Goal: Use online tool/utility: Utilize a website feature to perform a specific function

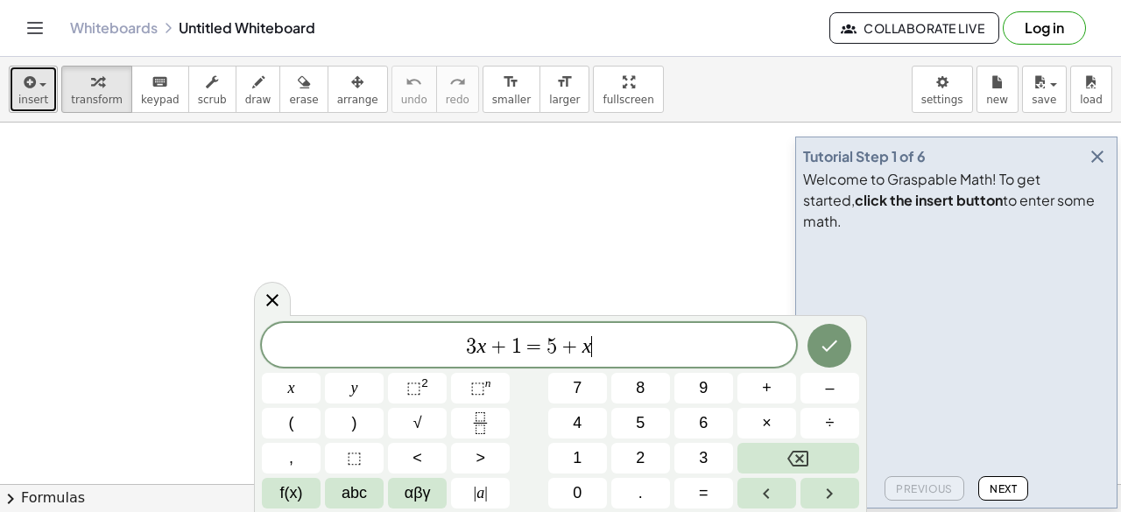
click at [39, 76] on div "button" at bounding box center [33, 81] width 30 height 21
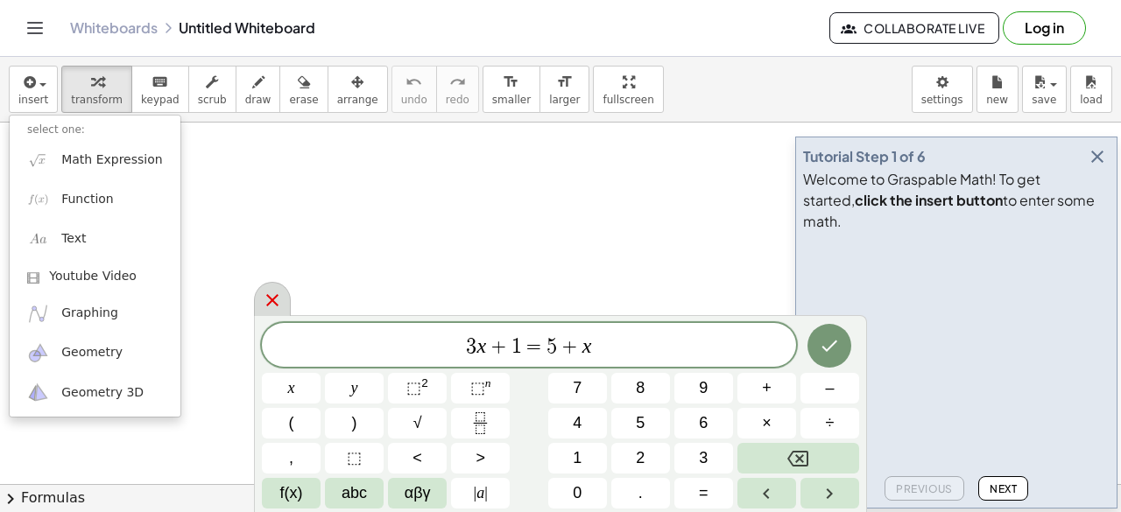
click at [267, 299] on icon at bounding box center [272, 300] width 21 height 21
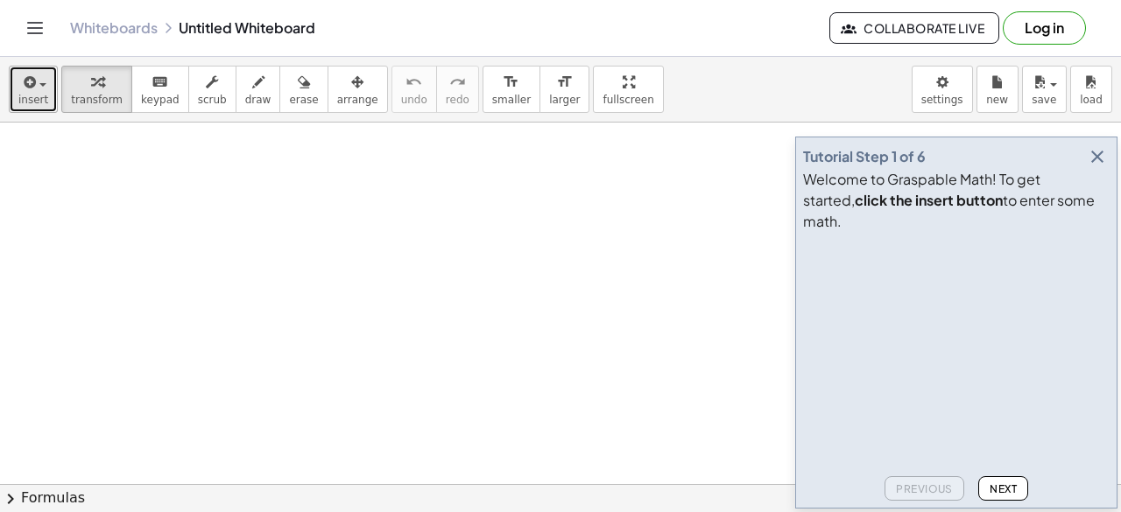
click at [32, 94] on span "insert" at bounding box center [33, 100] width 30 height 12
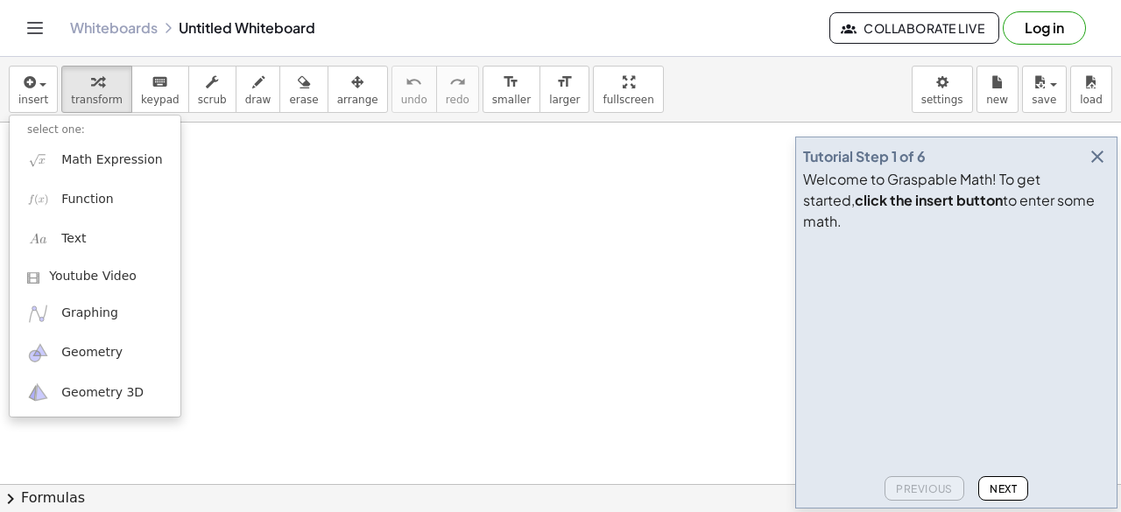
click at [1088, 167] on icon "button" at bounding box center [1097, 156] width 21 height 21
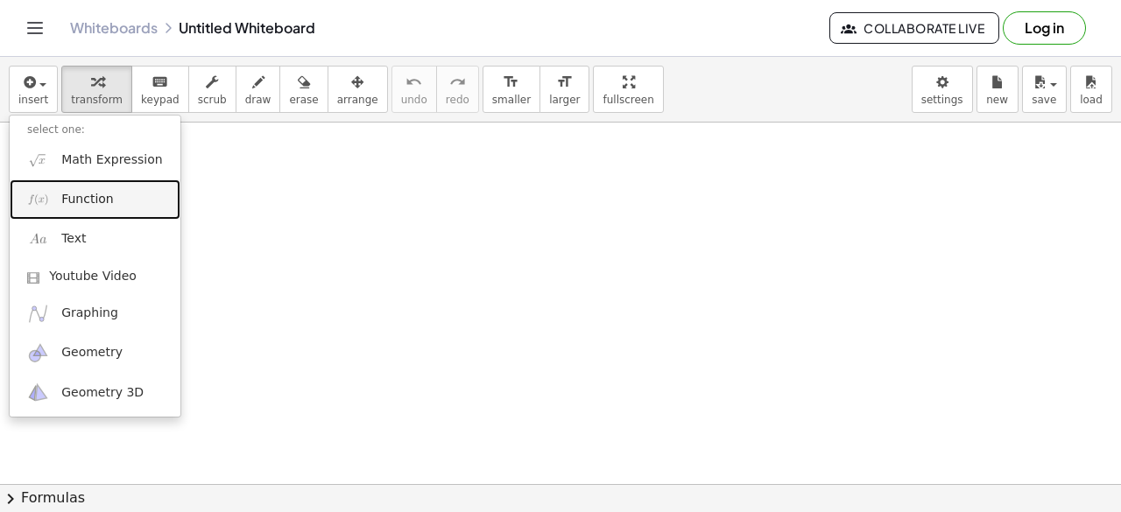
click at [101, 193] on span "Function" at bounding box center [87, 200] width 53 height 18
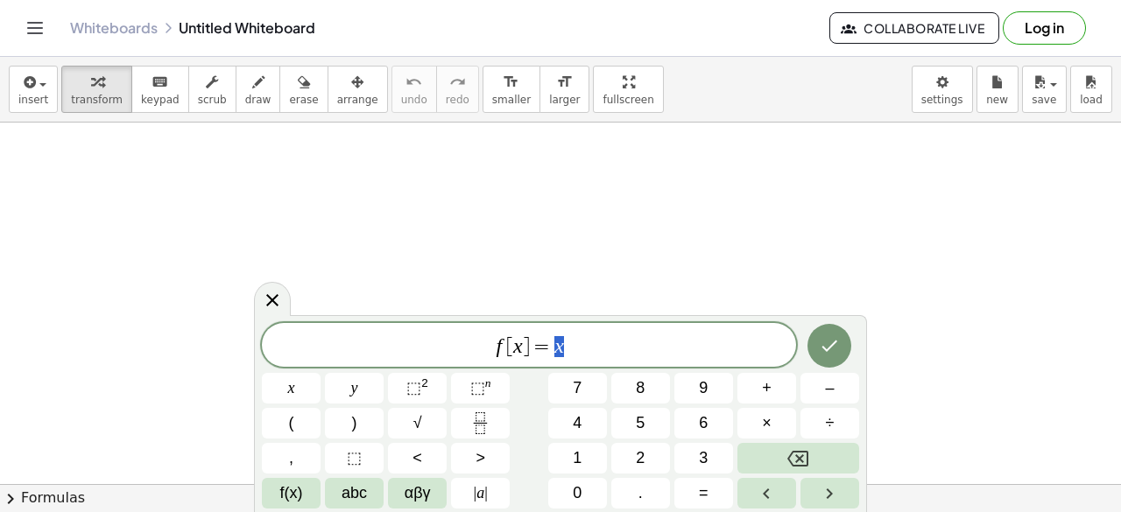
click at [615, 348] on span "f [ x ] = x" at bounding box center [529, 346] width 534 height 25
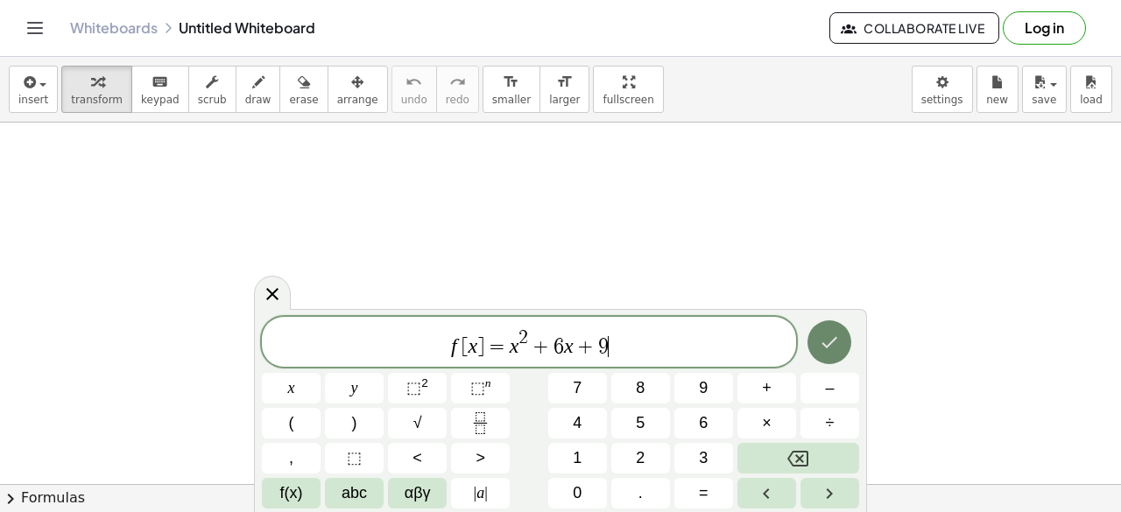
click at [839, 353] on button "Done" at bounding box center [829, 342] width 44 height 44
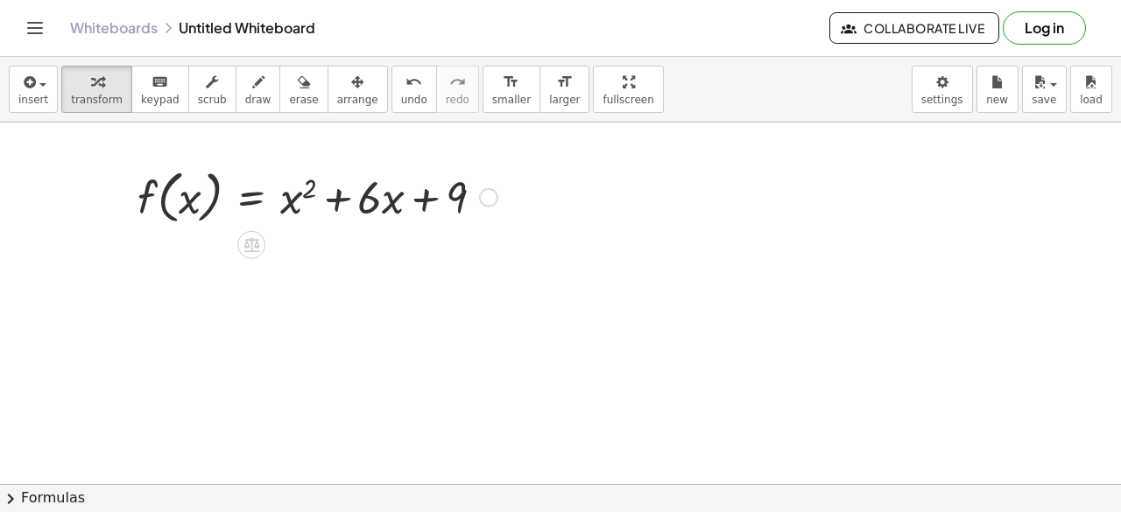
click at [485, 194] on div at bounding box center [488, 197] width 19 height 19
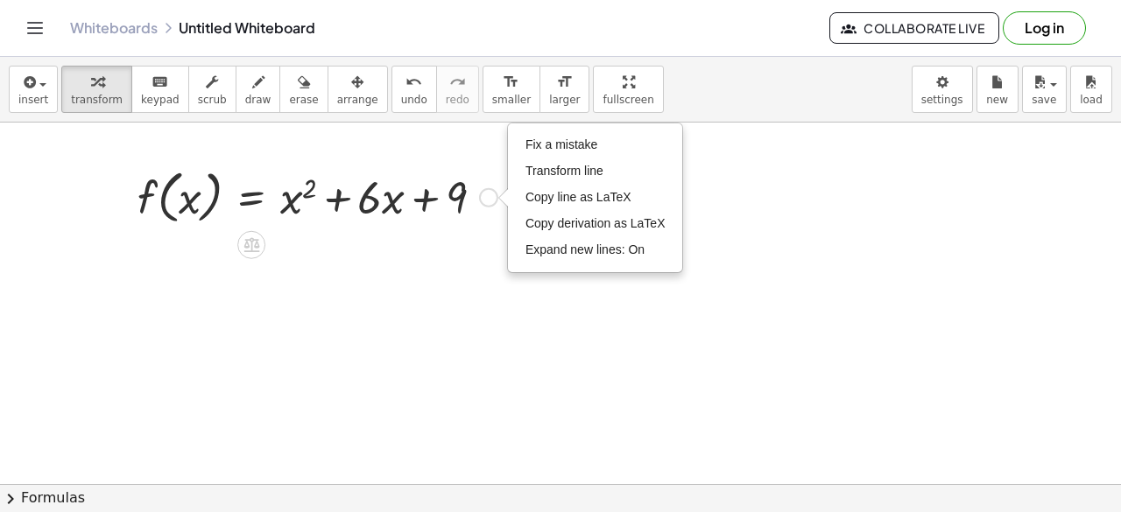
click at [485, 194] on div "Fix a mistake Transform line Copy line as LaTeX Copy derivation as LaTeX Expand…" at bounding box center [488, 197] width 19 height 19
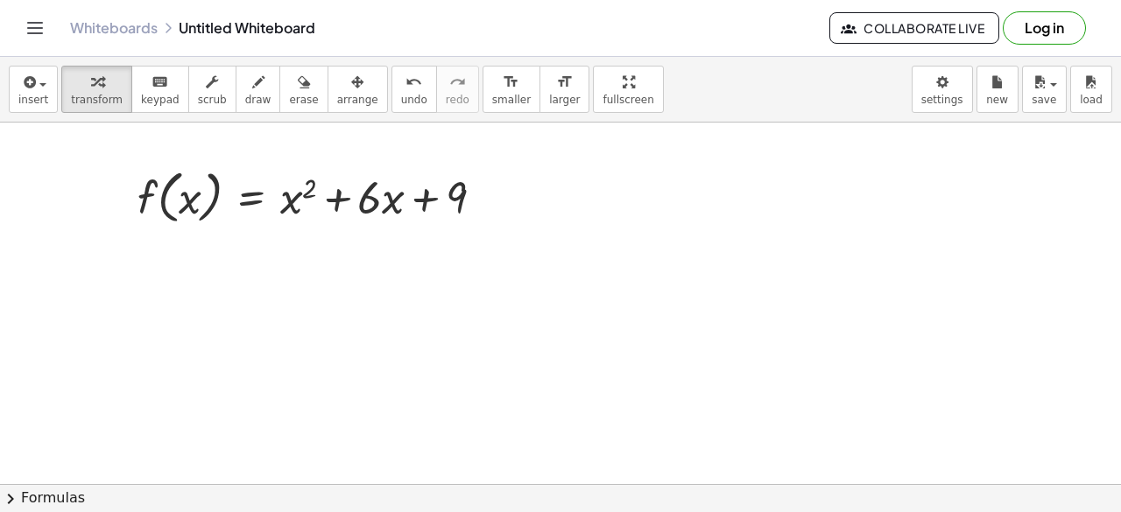
drag, startPoint x: 302, startPoint y: 306, endPoint x: 312, endPoint y: 269, distance: 38.0
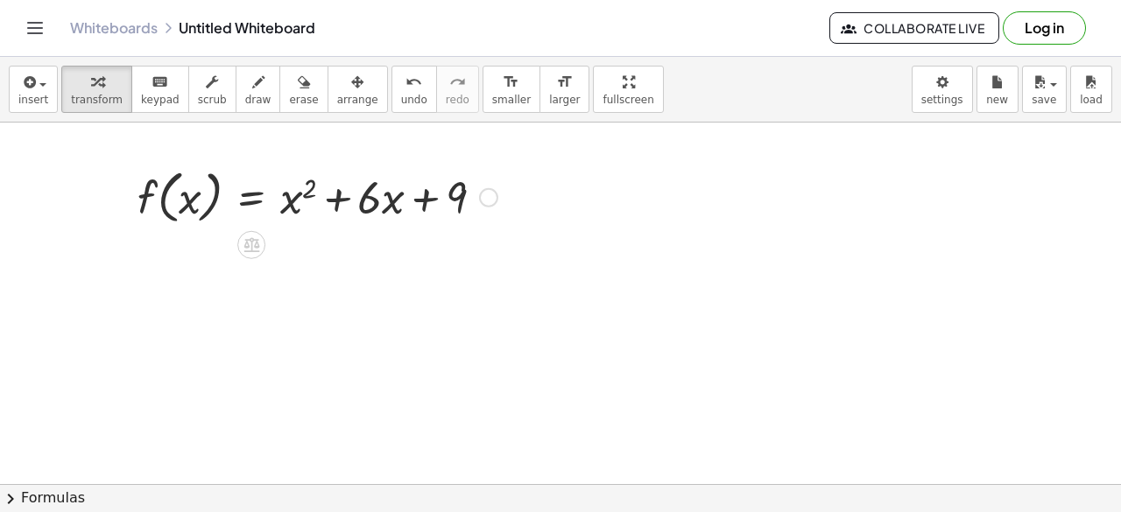
click at [224, 200] on div at bounding box center [317, 196] width 377 height 67
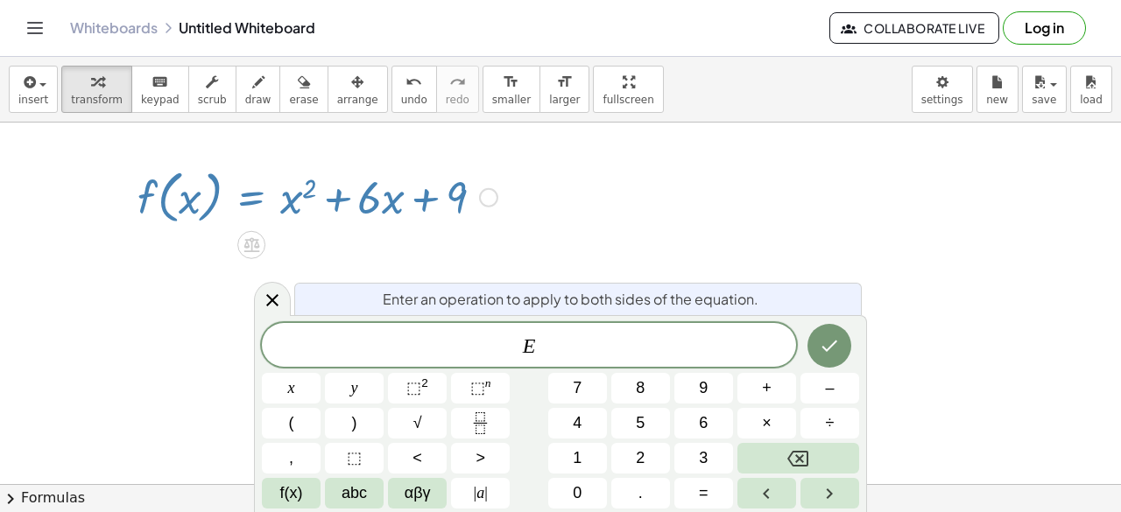
click at [400, 211] on div at bounding box center [317, 196] width 377 height 67
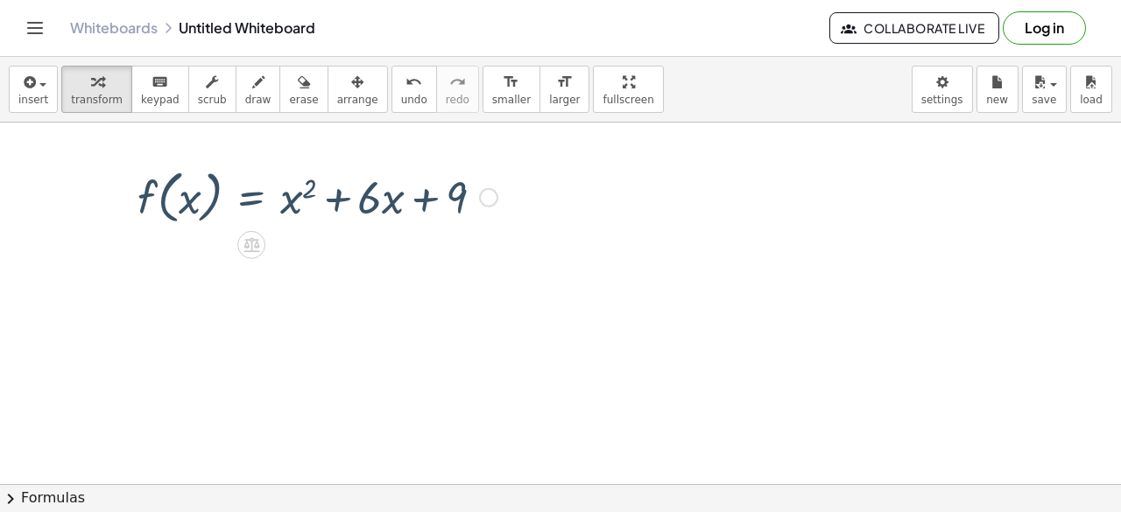
click at [491, 194] on div "Fix a mistake Transform line Copy line as LaTeX Copy derivation as LaTeX Expand…" at bounding box center [488, 197] width 19 height 19
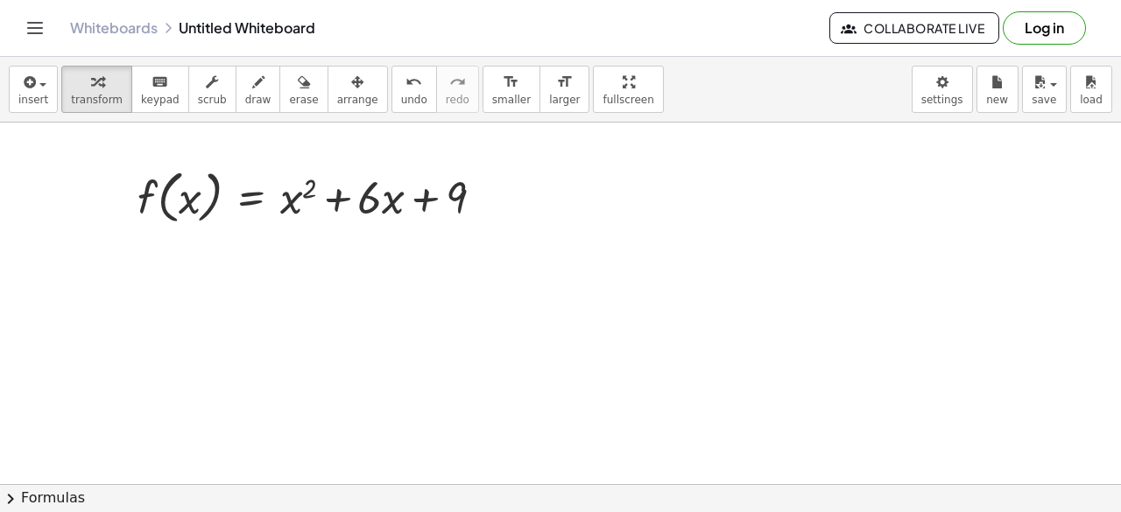
drag, startPoint x: 309, startPoint y: 204, endPoint x: 80, endPoint y: 355, distance: 274.4
click at [31, 85] on icon "button" at bounding box center [28, 82] width 16 height 21
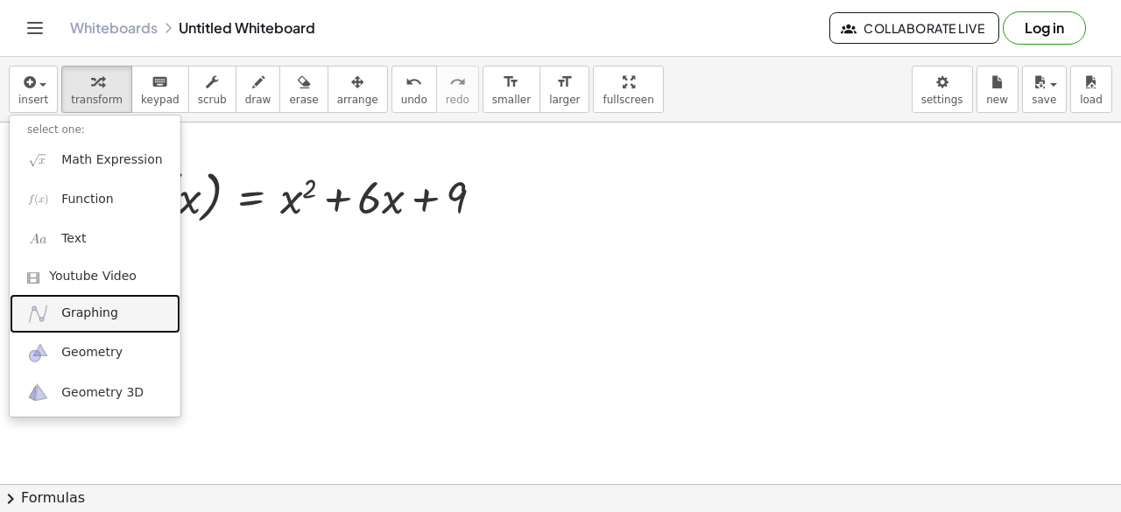
click at [92, 316] on span "Graphing" at bounding box center [89, 314] width 57 height 18
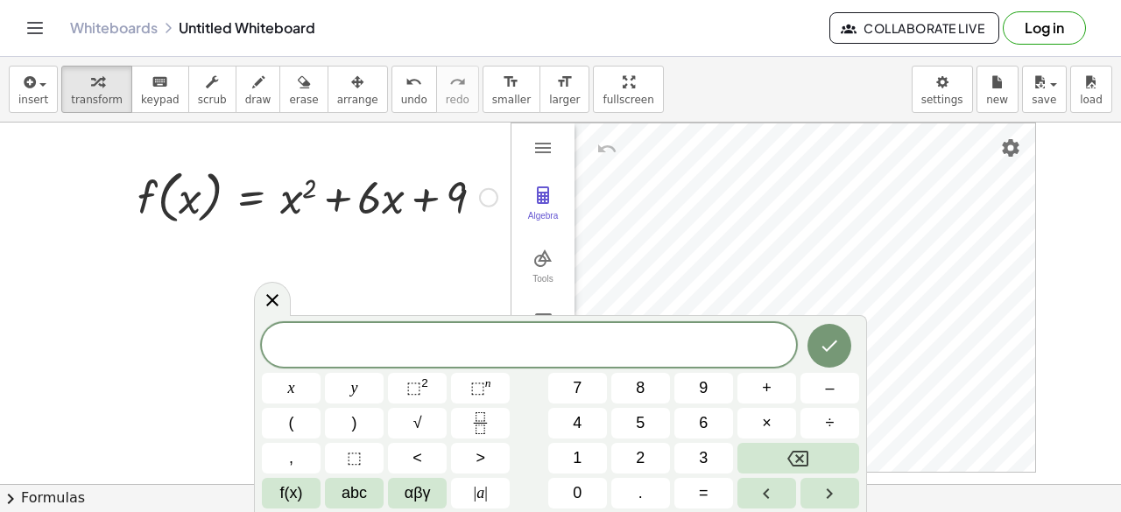
click at [494, 209] on div at bounding box center [317, 196] width 377 height 67
